Goal: Transaction & Acquisition: Purchase product/service

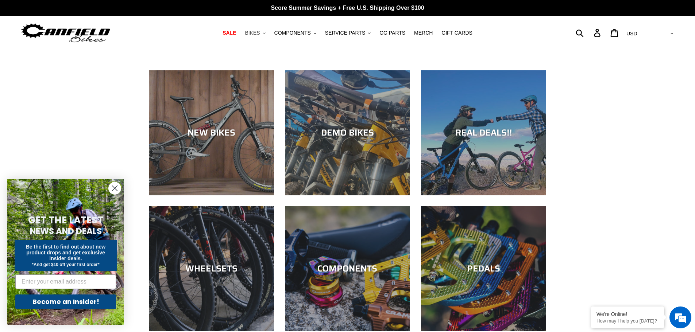
click at [258, 33] on span "BIKES" at bounding box center [252, 33] width 15 height 6
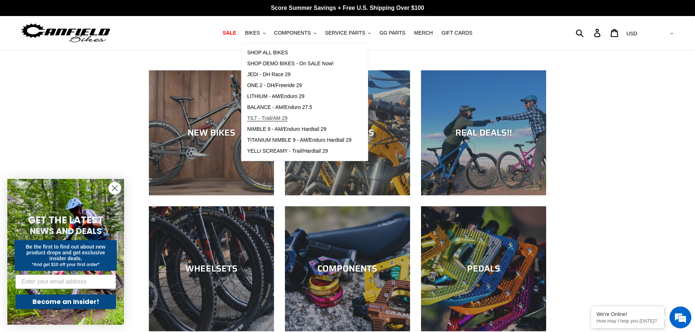
click at [270, 119] on span "TILT - Trail/AM 29" at bounding box center [267, 118] width 41 height 6
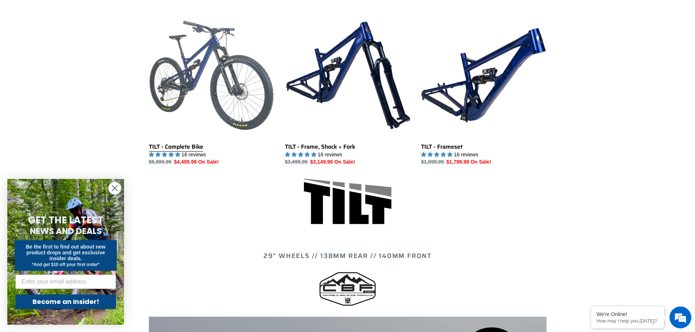
click at [187, 81] on link "TILT - Complete Bike" at bounding box center [211, 90] width 125 height 154
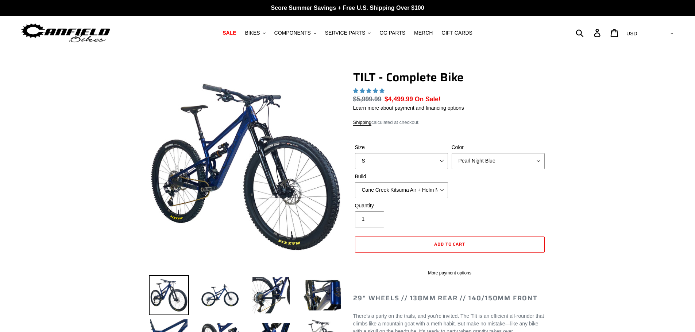
select select "highest-rating"
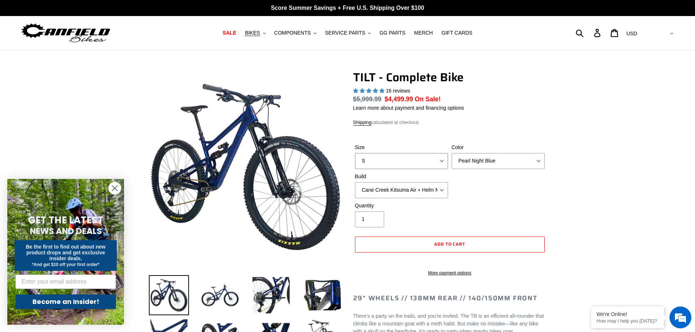
click at [427, 161] on select "S M L" at bounding box center [401, 161] width 93 height 16
select select "L"
click at [355, 153] on select "S M L" at bounding box center [401, 161] width 93 height 16
click at [487, 158] on select "Pearl Night Blue Stealth Silver Raw" at bounding box center [498, 161] width 93 height 16
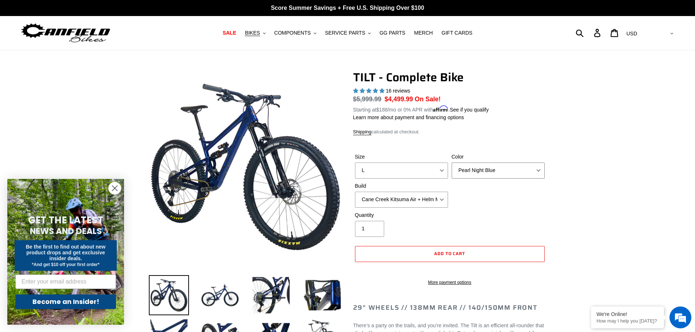
click at [452, 163] on select "Pearl Night Blue Stealth Silver Raw" at bounding box center [498, 171] width 93 height 16
click at [480, 168] on select "Pearl Night Blue Stealth Silver Raw" at bounding box center [498, 171] width 93 height 16
select select "Stealth Silver"
click at [452, 163] on select "Pearl Night Blue Stealth Silver Raw" at bounding box center [498, 171] width 93 height 16
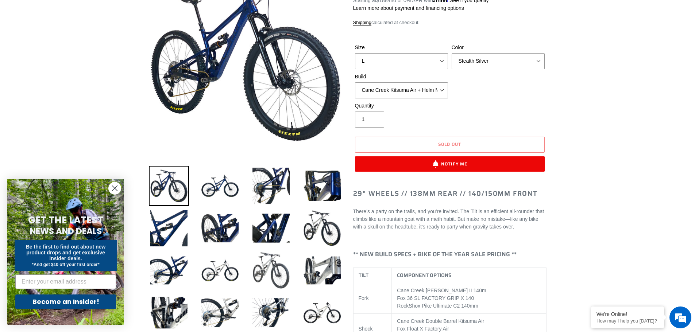
click at [278, 259] on img at bounding box center [271, 271] width 40 height 40
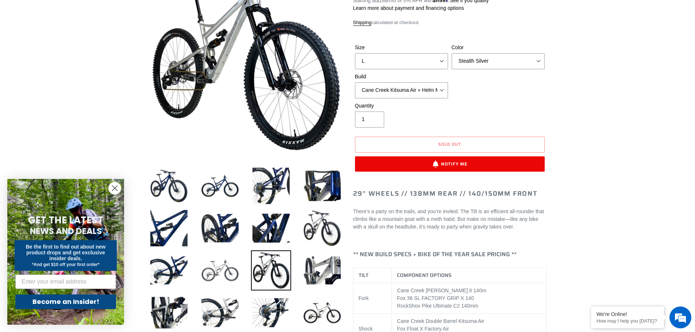
click at [222, 269] on img at bounding box center [220, 271] width 40 height 40
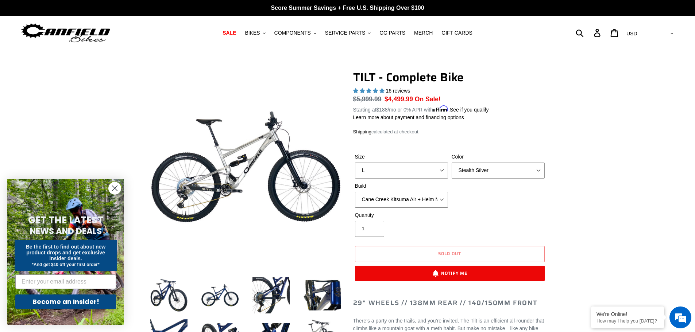
click at [414, 201] on select "Cane Creek Kitsuma Air + Helm MKII 140 + SRAM GX Cane Creek Kitsuma Air + Helm …" at bounding box center [401, 200] width 93 height 16
select select "Fox Float X + 36 SL Factory Grip X 140 + Shimano XT"
click at [355, 192] on select "Cane Creek Kitsuma Air + Helm MKII 140 + SRAM GX Cane Creek Kitsuma Air + Helm …" at bounding box center [401, 200] width 93 height 16
click at [501, 172] on select "Pearl Night Blue Stealth Silver Raw" at bounding box center [498, 171] width 93 height 16
select select "Pearl Night Blue"
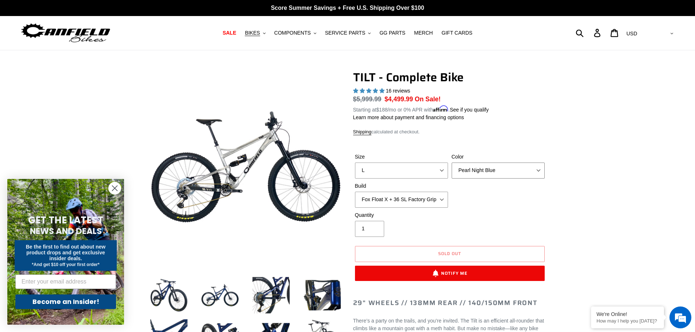
click at [452, 163] on select "Pearl Night Blue Stealth Silver Raw" at bounding box center [498, 171] width 93 height 16
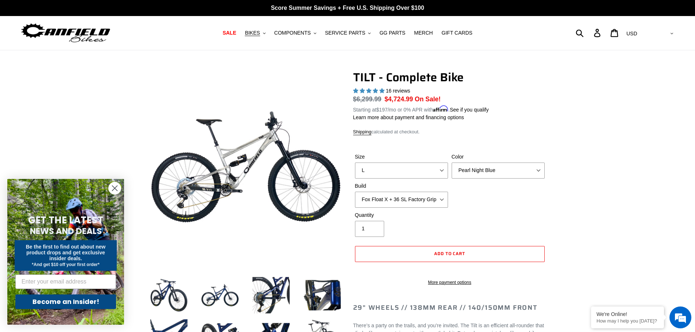
click at [489, 206] on div "Size S M L Color Pearl Night Blue Stealth Silver Raw Build Cane Creek Kitsuma A…" at bounding box center [449, 182] width 193 height 58
click at [174, 297] on img at bounding box center [169, 296] width 40 height 40
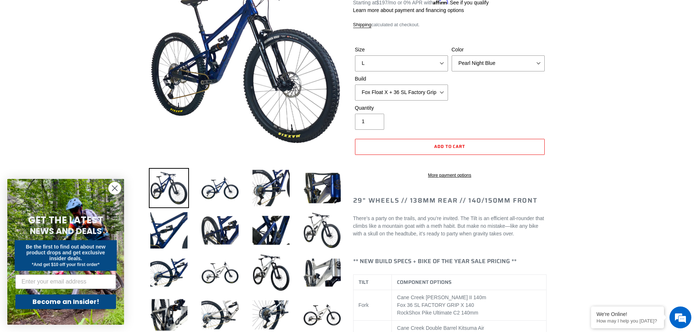
scroll to position [91, 0]
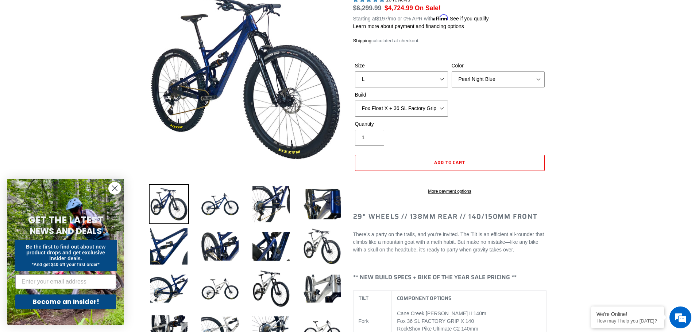
click at [443, 108] on select "Cane Creek Kitsuma Air + Helm MKII 140 + SRAM GX Cane Creek Kitsuma Air + Helm …" at bounding box center [401, 109] width 93 height 16
click at [355, 101] on select "Cane Creek Kitsuma Air + Helm MKII 140 + SRAM GX Cane Creek Kitsuma Air + Helm …" at bounding box center [401, 109] width 93 height 16
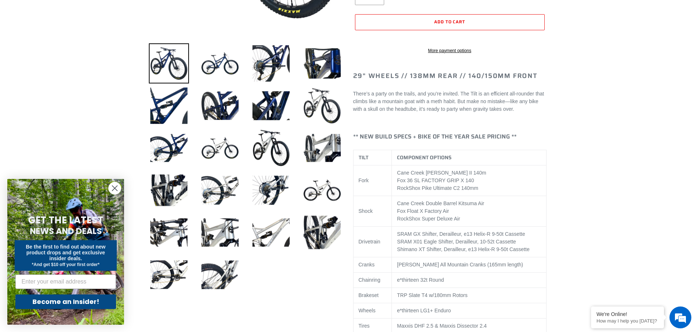
scroll to position [246, 0]
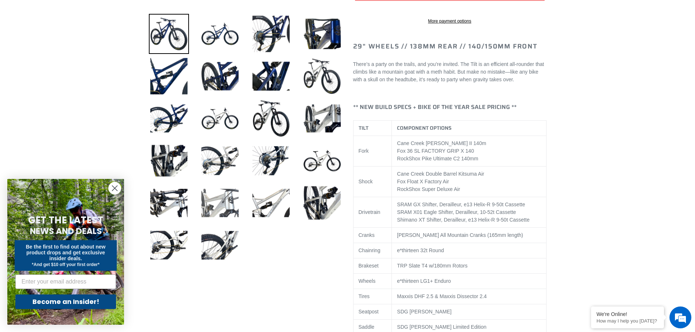
scroll to position [265, 0]
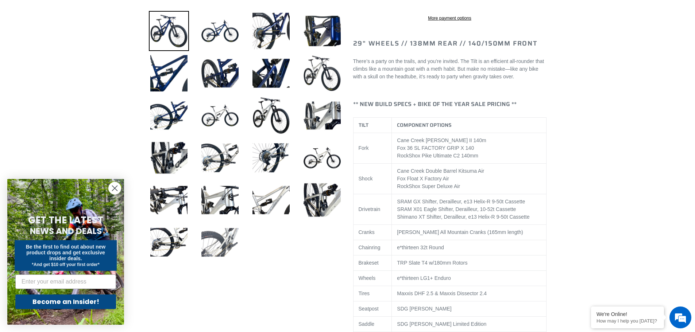
click at [229, 246] on img at bounding box center [220, 243] width 40 height 40
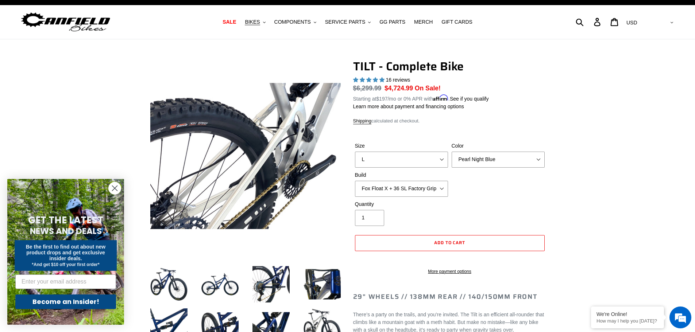
scroll to position [9, 0]
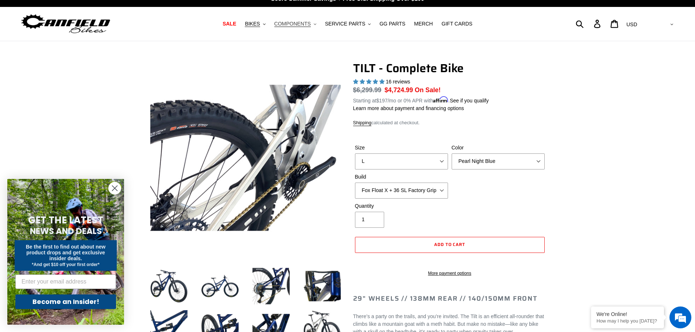
click at [295, 23] on span "COMPONENTS" at bounding box center [292, 24] width 36 height 6
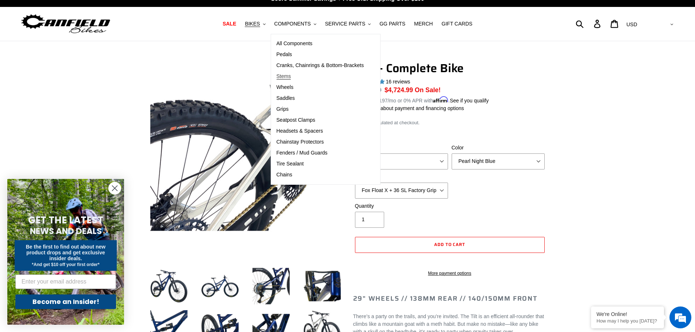
click at [287, 78] on span "Stems" at bounding box center [284, 76] width 15 height 6
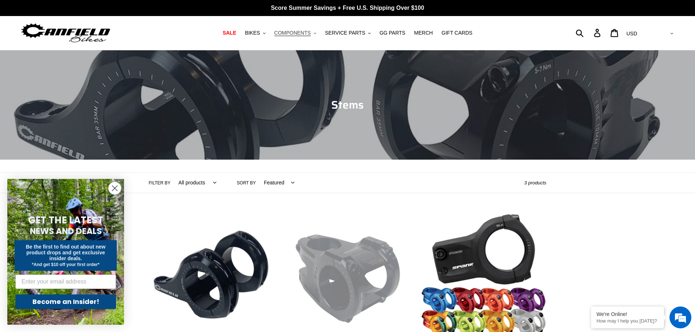
click at [305, 31] on span "COMPONENTS" at bounding box center [292, 33] width 36 height 6
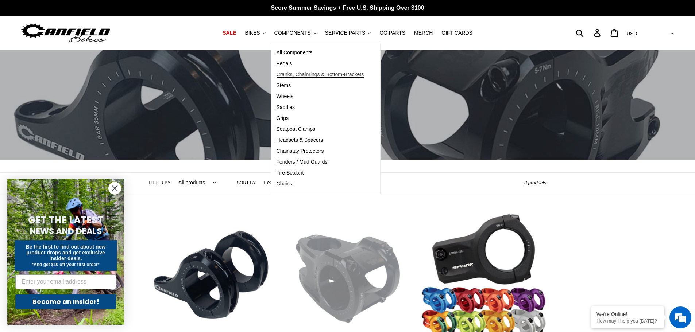
click at [307, 74] on span "Cranks, Chainrings & Bottom-Brackets" at bounding box center [321, 75] width 88 height 6
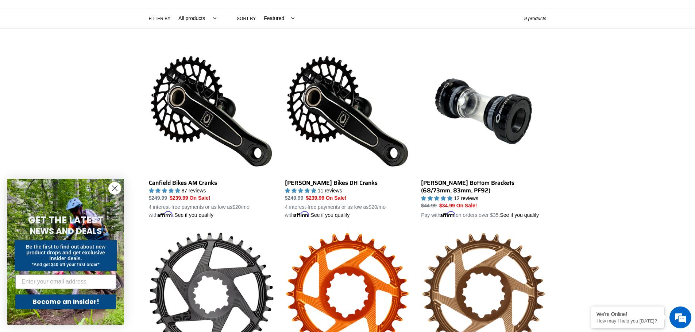
scroll to position [164, 0]
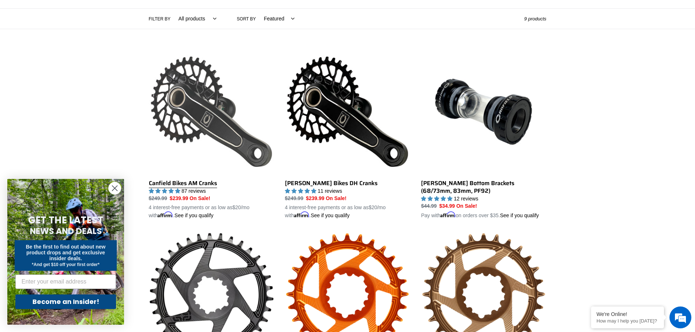
click at [187, 114] on link "Canfield Bikes AM Cranks" at bounding box center [211, 134] width 125 height 171
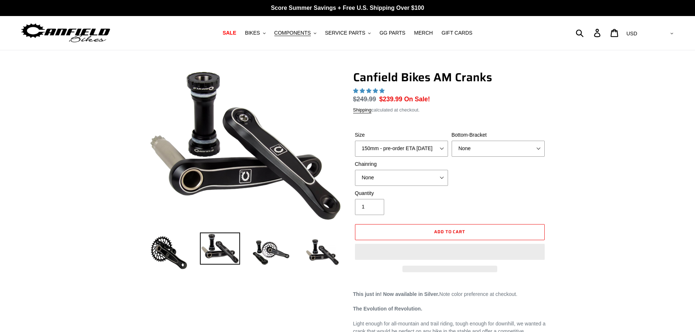
select select "highest-rating"
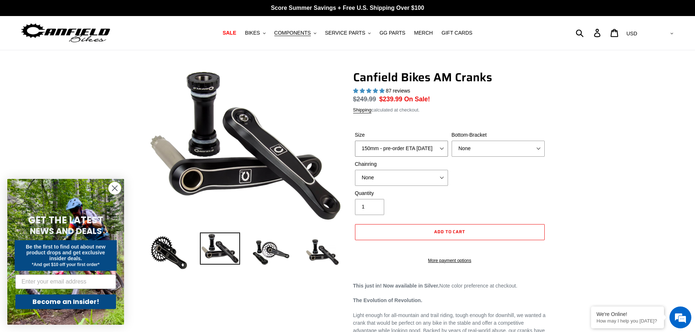
click at [443, 147] on select "150mm - pre-order ETA 9/30/25 155mm - pre-order ETA 9/30/25 160mm - pre-order E…" at bounding box center [401, 149] width 93 height 16
select select "170mm - pre-order ETA 9/30/25"
click at [355, 141] on select "150mm - pre-order ETA 9/30/25 155mm - pre-order ETA 9/30/25 160mm - pre-order E…" at bounding box center [401, 149] width 93 height 16
click at [469, 151] on select "None BSA Threaded 68/73mm Press Fit PF92" at bounding box center [498, 149] width 93 height 16
click at [452, 141] on select "None BSA Threaded 68/73mm Press Fit PF92" at bounding box center [498, 149] width 93 height 16
